Goal: Information Seeking & Learning: Learn about a topic

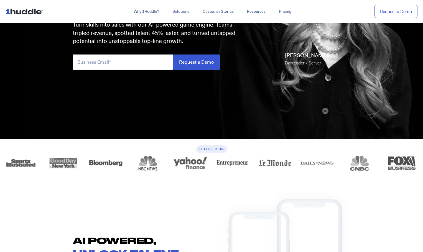
scroll to position [55, 0]
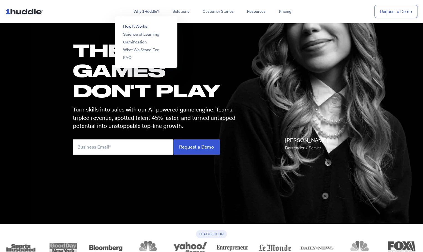
click at [140, 25] on link "How It Works" at bounding box center [135, 27] width 24 height 6
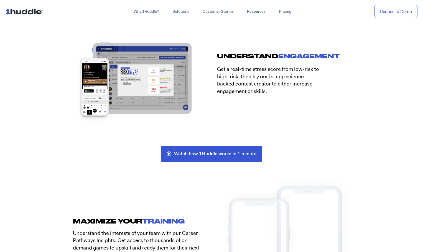
scroll to position [1136, 0]
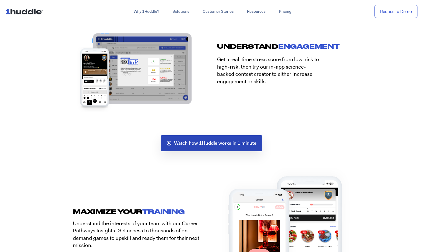
click at [177, 143] on span "Watch how 1Huddle works in 1 minute" at bounding box center [215, 143] width 82 height 5
